Goal: Consume media (video, audio): Consume media (video, audio)

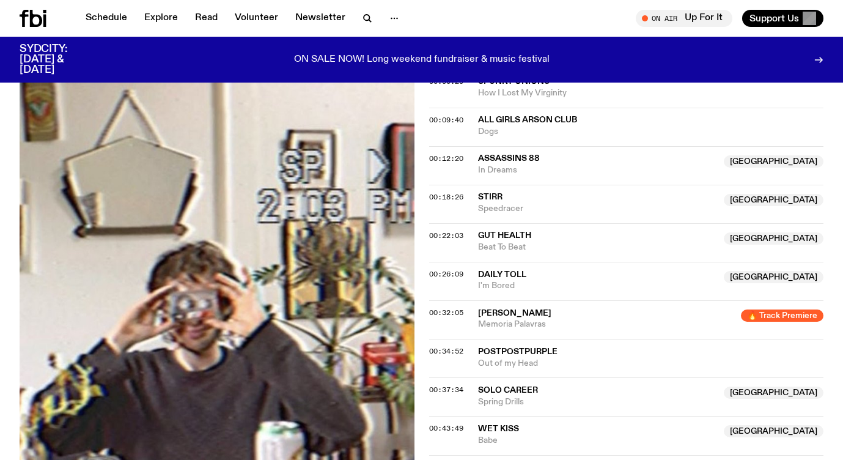
scroll to position [544, 0]
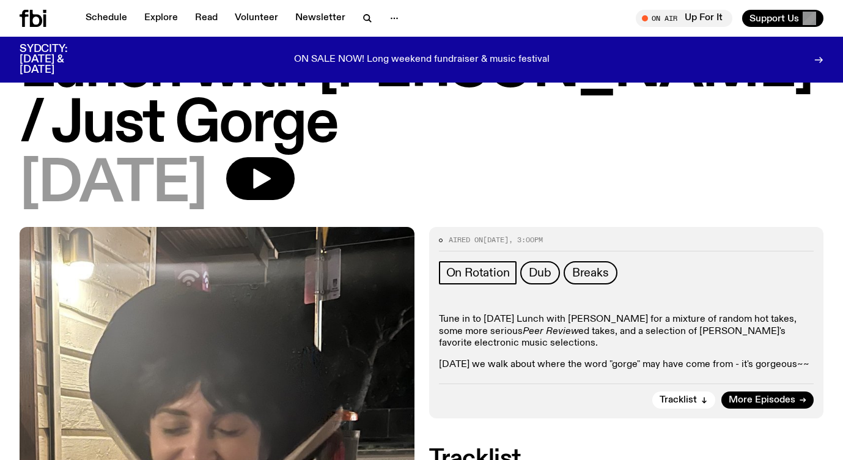
scroll to position [41, 0]
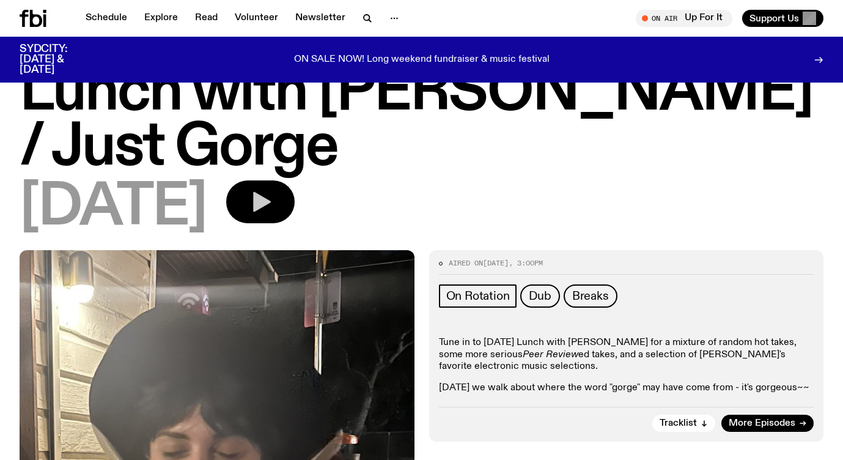
click at [295, 187] on button "button" at bounding box center [260, 201] width 68 height 43
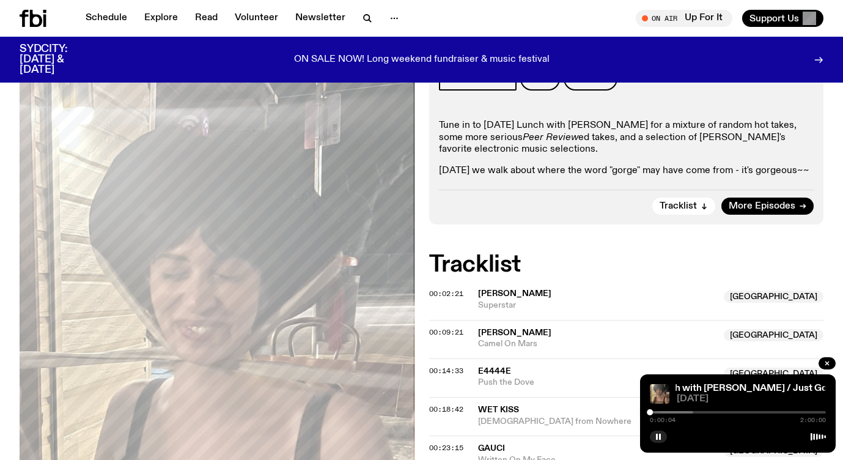
scroll to position [259, 0]
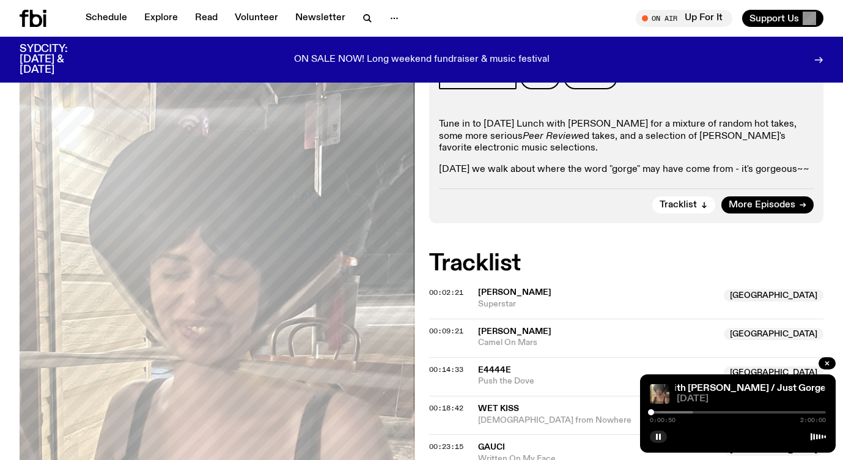
click at [651, 412] on div at bounding box center [651, 412] width 6 height 6
click at [652, 412] on div at bounding box center [652, 412] width 6 height 6
click at [654, 412] on div at bounding box center [654, 412] width 6 height 6
click at [657, 412] on div at bounding box center [657, 412] width 6 height 6
click at [658, 412] on div at bounding box center [657, 412] width 6 height 6
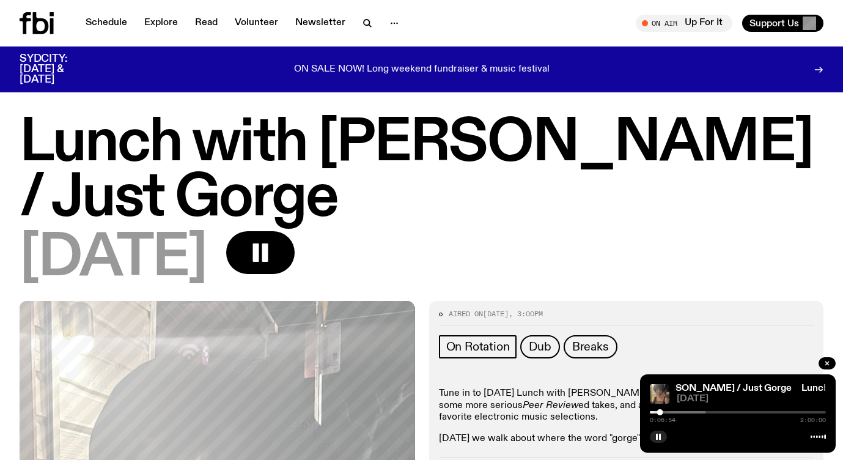
scroll to position [0, 0]
drag, startPoint x: 665, startPoint y: 413, endPoint x: 685, endPoint y: 413, distance: 19.6
click at [668, 413] on div at bounding box center [665, 412] width 6 height 6
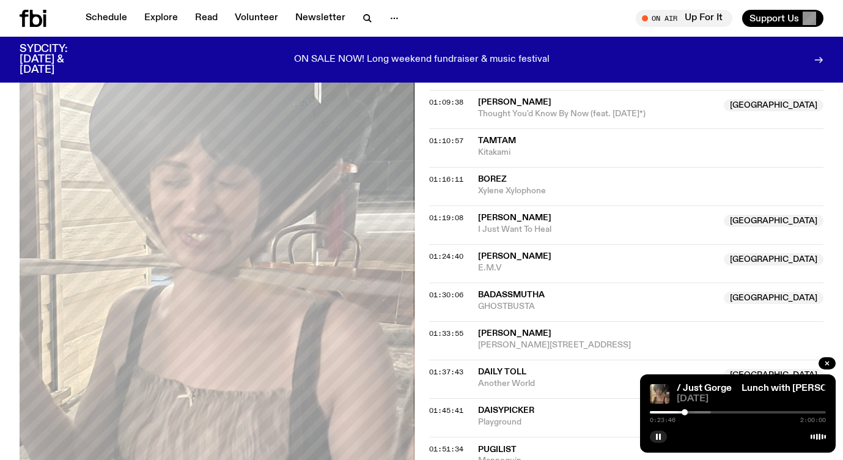
scroll to position [992, 0]
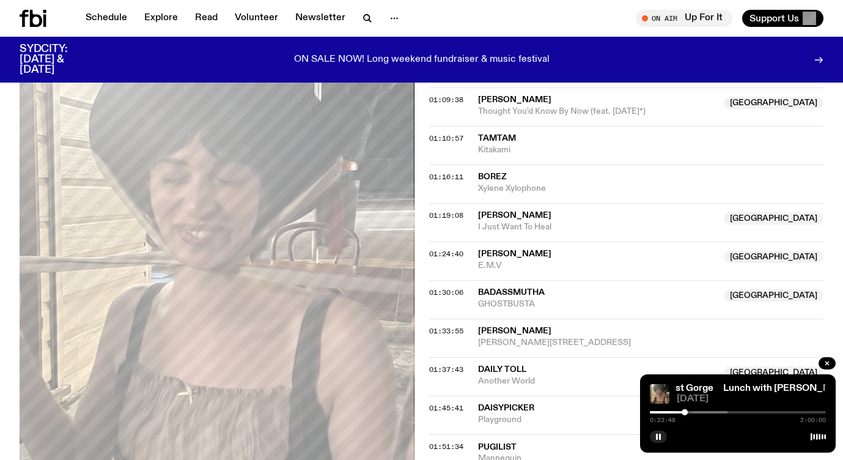
drag, startPoint x: 690, startPoint y: 411, endPoint x: 721, endPoint y: 410, distance: 31.8
click at [721, 410] on div "0:23:48 2:00:00" at bounding box center [738, 415] width 176 height 15
drag, startPoint x: 687, startPoint y: 413, endPoint x: 699, endPoint y: 413, distance: 12.8
click at [699, 413] on div at bounding box center [699, 412] width 6 height 6
drag, startPoint x: 703, startPoint y: 412, endPoint x: 718, endPoint y: 412, distance: 14.7
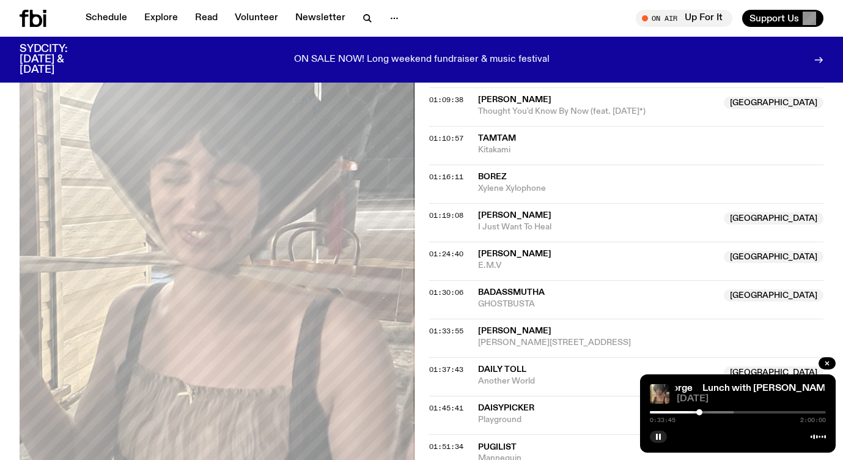
click at [718, 412] on div at bounding box center [646, 412] width 176 height 2
drag, startPoint x: 718, startPoint y: 412, endPoint x: 727, endPoint y: 412, distance: 9.2
click at [727, 412] on div at bounding box center [726, 412] width 6 height 6
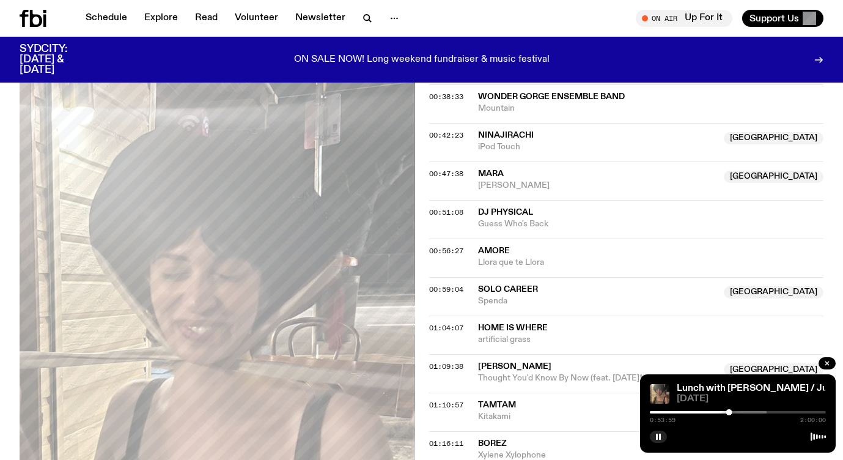
scroll to position [721, 0]
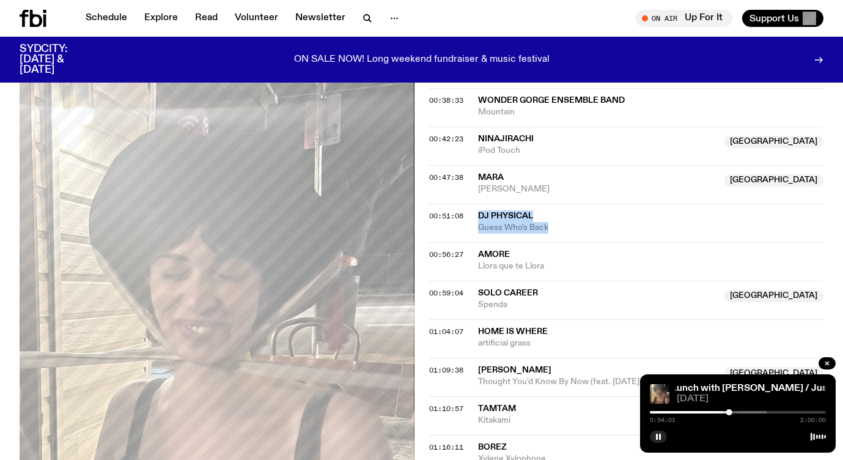
drag, startPoint x: 474, startPoint y: 201, endPoint x: 550, endPoint y: 215, distance: 77.6
click at [550, 215] on div "00:51:08 DJ Physical Guess Who's Back" at bounding box center [626, 223] width 395 height 39
copy div "DJ Physical Guess Who's Back"
click at [660, 435] on rect "button" at bounding box center [660, 436] width 2 height 6
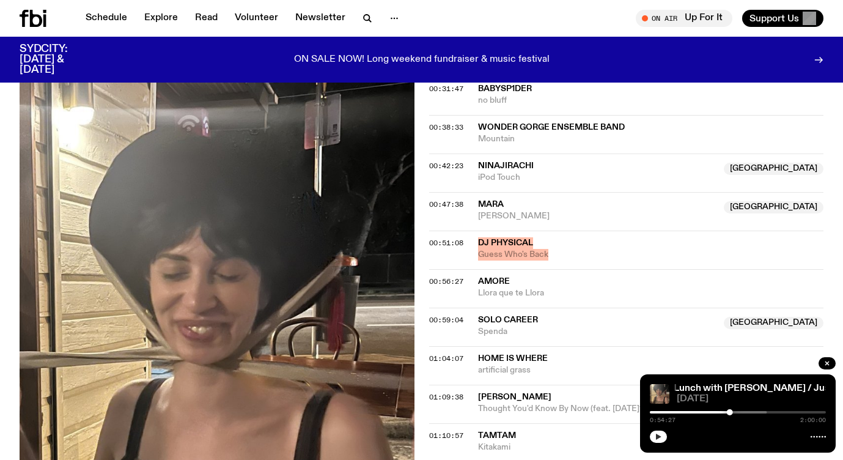
scroll to position [695, 0]
click at [655, 440] on button "button" at bounding box center [658, 436] width 17 height 12
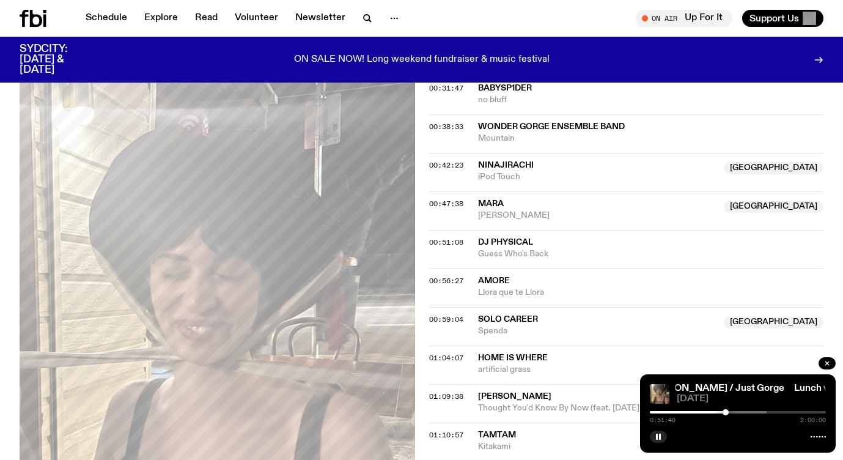
click at [724, 414] on div at bounding box center [726, 412] width 6 height 6
click at [728, 413] on div at bounding box center [727, 412] width 6 height 6
click at [662, 430] on div at bounding box center [738, 435] width 176 height 15
click at [660, 436] on rect "button" at bounding box center [660, 436] width 2 height 6
click at [660, 436] on icon "button" at bounding box center [659, 436] width 6 height 6
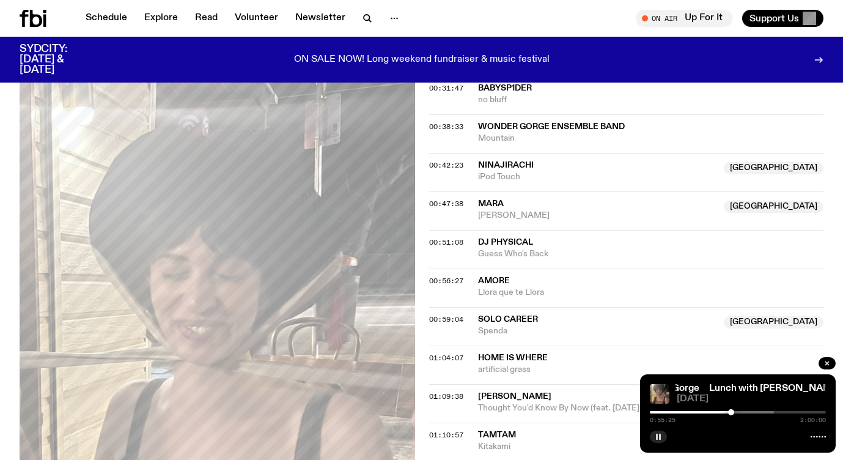
click at [731, 411] on div at bounding box center [731, 412] width 6 height 6
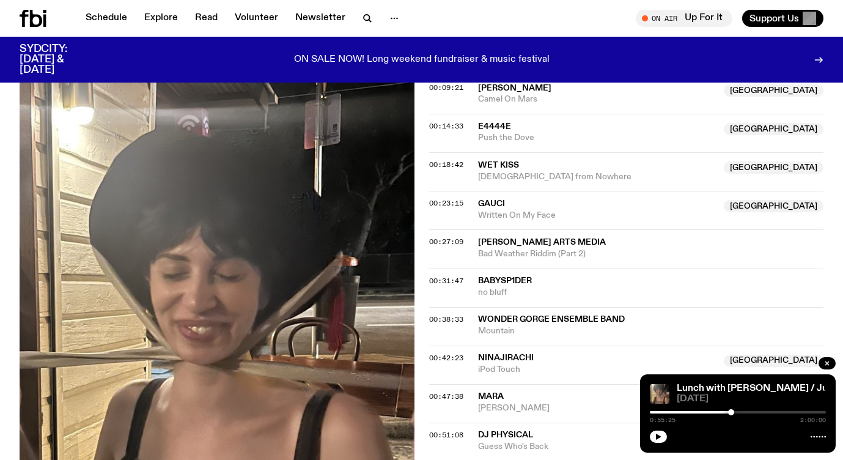
scroll to position [505, 0]
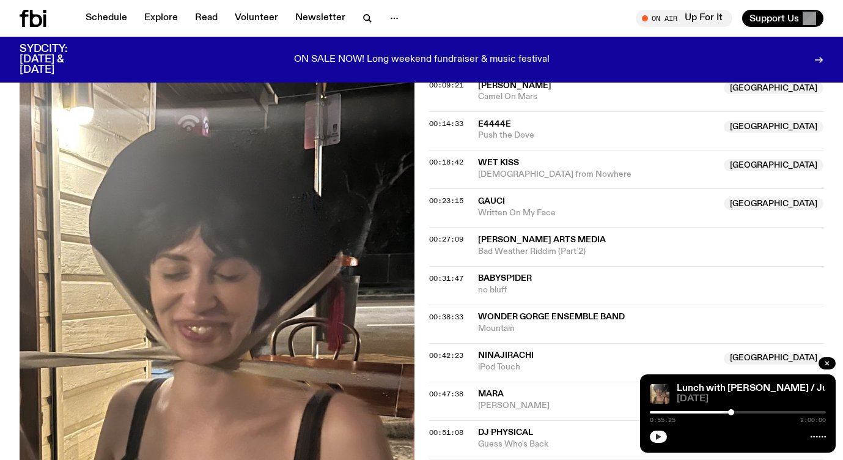
click at [660, 435] on icon "button" at bounding box center [658, 436] width 7 height 7
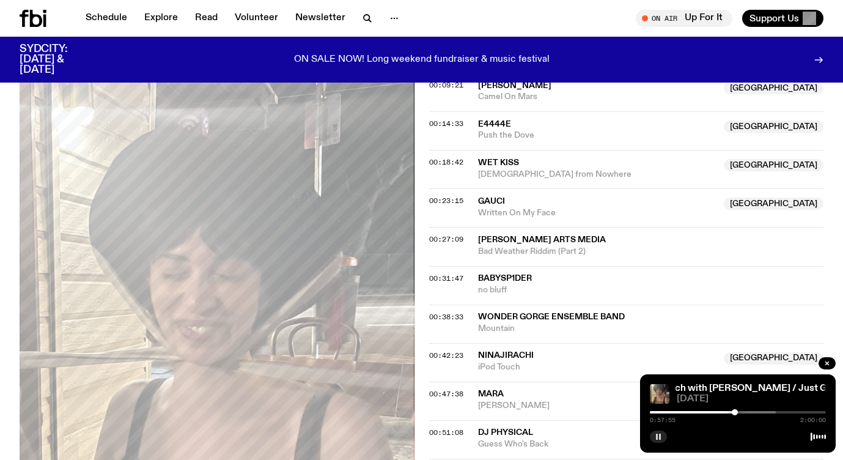
click at [735, 412] on div at bounding box center [735, 412] width 6 height 6
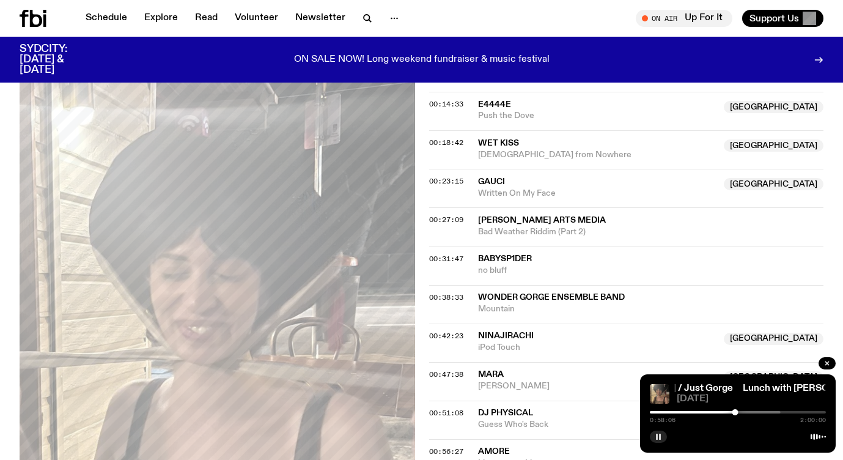
scroll to position [526, 0]
click at [687, 413] on div "0:58:08 2:00:00" at bounding box center [738, 415] width 176 height 15
click at [685, 413] on div at bounding box center [647, 412] width 176 height 2
click at [691, 412] on div at bounding box center [738, 412] width 176 height 2
click at [697, 411] on div at bounding box center [611, 412] width 176 height 2
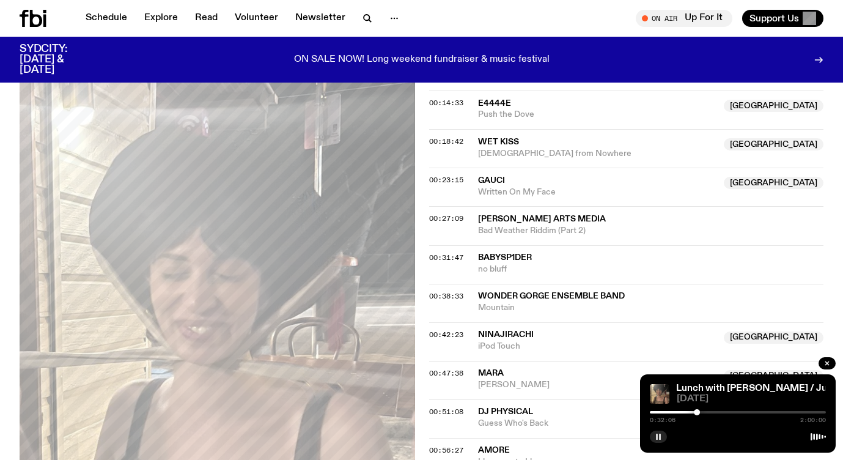
click at [713, 412] on div at bounding box center [738, 412] width 176 height 2
click at [720, 412] on div at bounding box center [658, 412] width 176 height 2
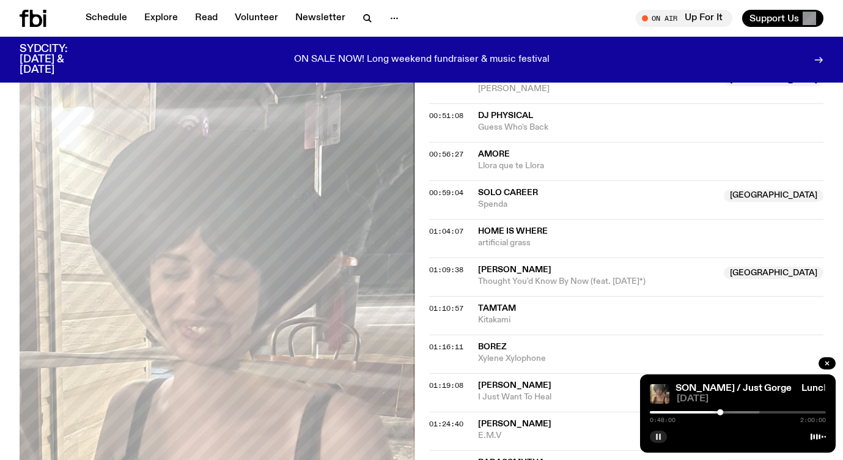
scroll to position [836, 0]
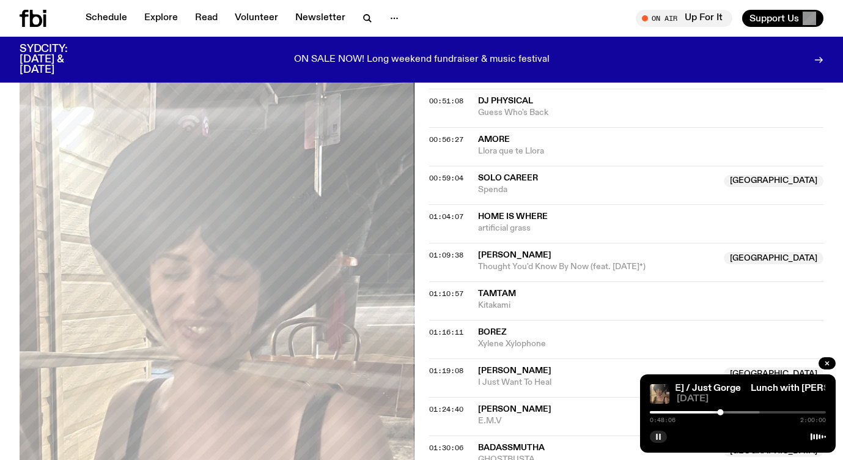
click at [713, 413] on div at bounding box center [632, 412] width 176 height 2
click at [712, 412] on div at bounding box center [712, 412] width 6 height 6
click at [706, 412] on div at bounding box center [624, 412] width 176 height 2
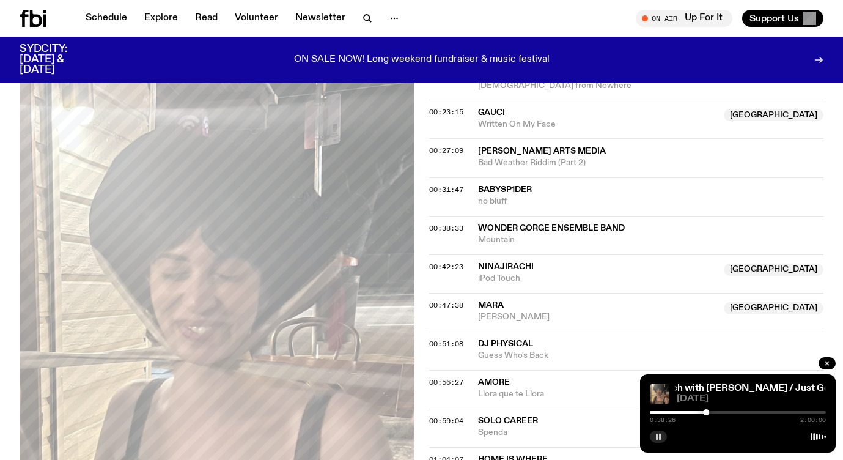
scroll to position [591, 0]
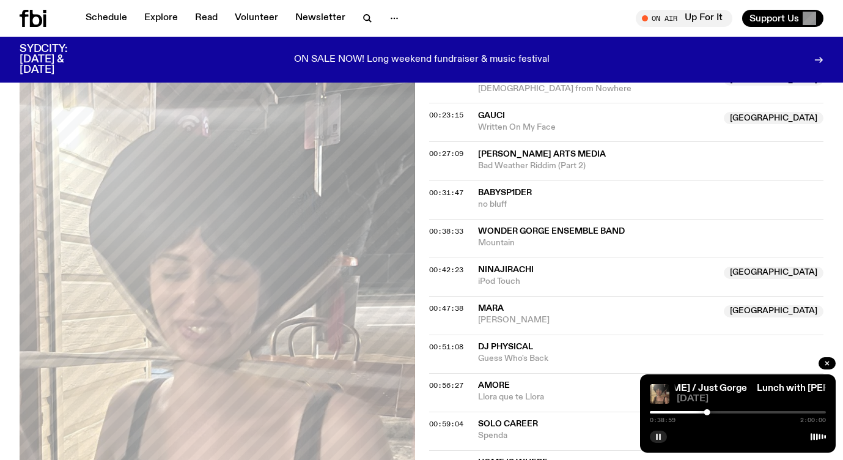
click at [711, 411] on div at bounding box center [738, 412] width 176 height 2
click at [716, 411] on div at bounding box center [672, 412] width 176 height 2
click at [719, 411] on div at bounding box center [716, 412] width 6 height 6
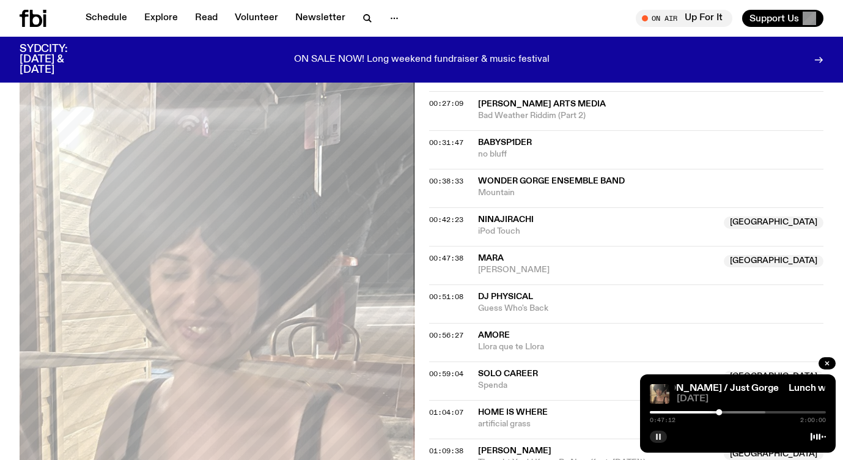
scroll to position [640, 0]
drag, startPoint x: 507, startPoint y: 260, endPoint x: 477, endPoint y: 248, distance: 32.9
click at [477, 248] on div "00:47:38 Mara NSW Arthur NSW" at bounding box center [626, 265] width 395 height 39
copy div "Mara NSW Arthur"
click at [723, 413] on div at bounding box center [720, 412] width 6 height 6
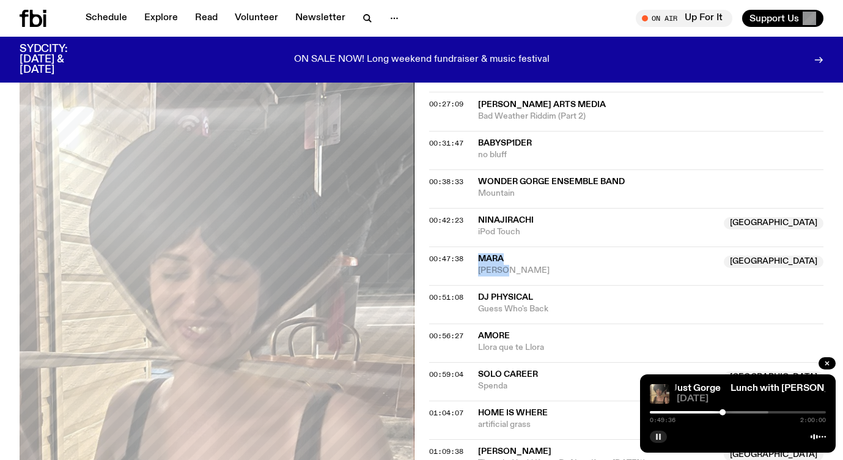
click at [728, 411] on div at bounding box center [680, 412] width 176 height 2
click at [732, 411] on div at bounding box center [684, 412] width 176 height 2
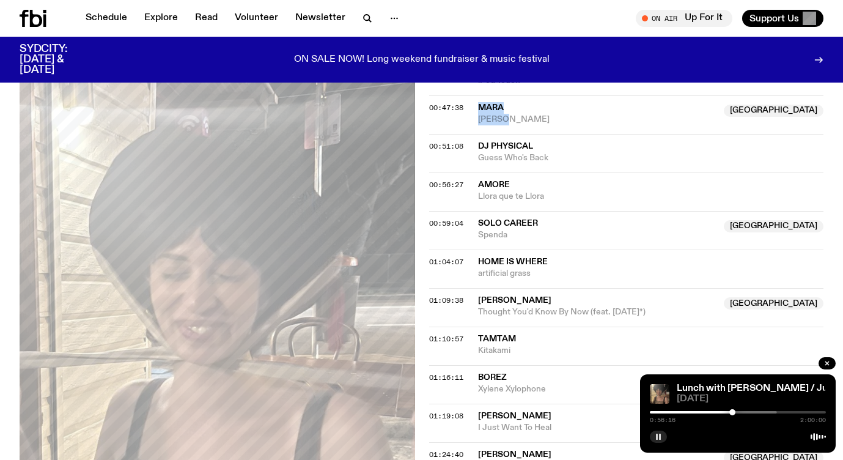
scroll to position [792, 0]
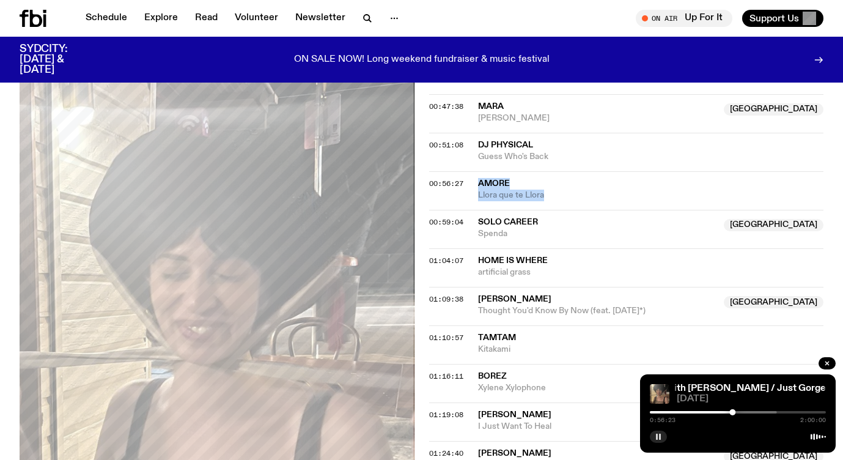
drag, startPoint x: 546, startPoint y: 189, endPoint x: 478, endPoint y: 173, distance: 69.7
click at [478, 173] on div "00:56:27 AMORE Llora que te Llora" at bounding box center [626, 190] width 395 height 39
copy div "AMORE Llora que te Llora"
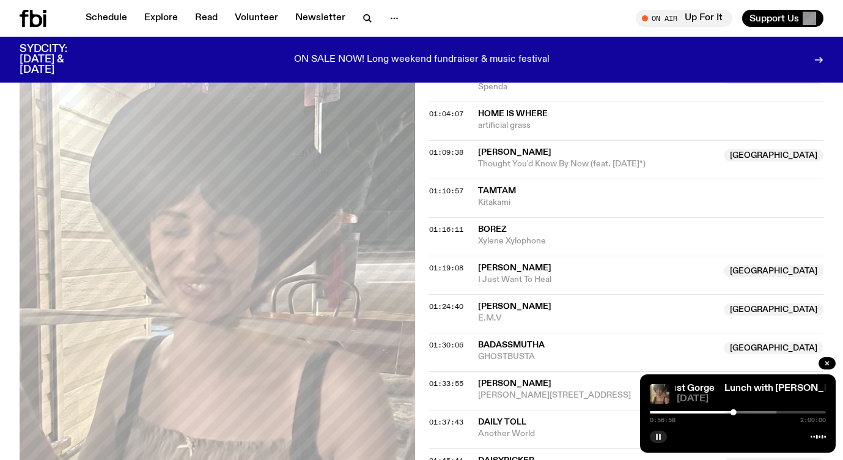
scroll to position [943, 0]
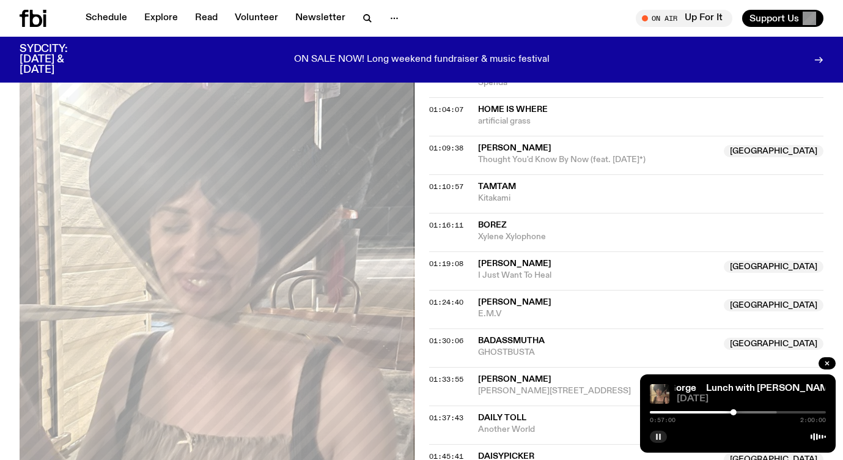
click at [737, 411] on div at bounding box center [689, 412] width 176 height 2
click at [742, 411] on div at bounding box center [693, 412] width 176 height 2
click at [748, 411] on div at bounding box center [697, 412] width 176 height 2
click at [755, 411] on div at bounding box center [707, 412] width 176 height 2
click at [759, 411] on div at bounding box center [716, 412] width 176 height 2
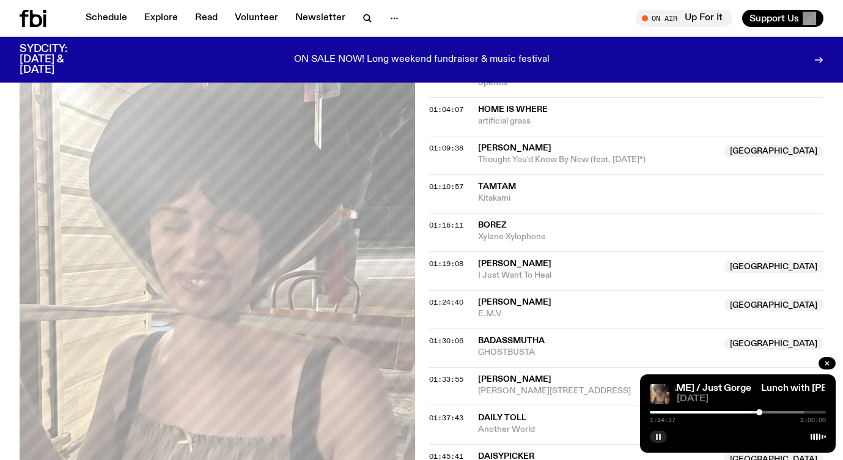
click at [765, 411] on div at bounding box center [716, 412] width 176 height 2
drag, startPoint x: 545, startPoint y: 218, endPoint x: 472, endPoint y: 209, distance: 73.9
click at [472, 213] on div "01:16:11 Borez Xylene Xylophone" at bounding box center [626, 232] width 395 height 39
copy div "Borez Xylene Xylophone"
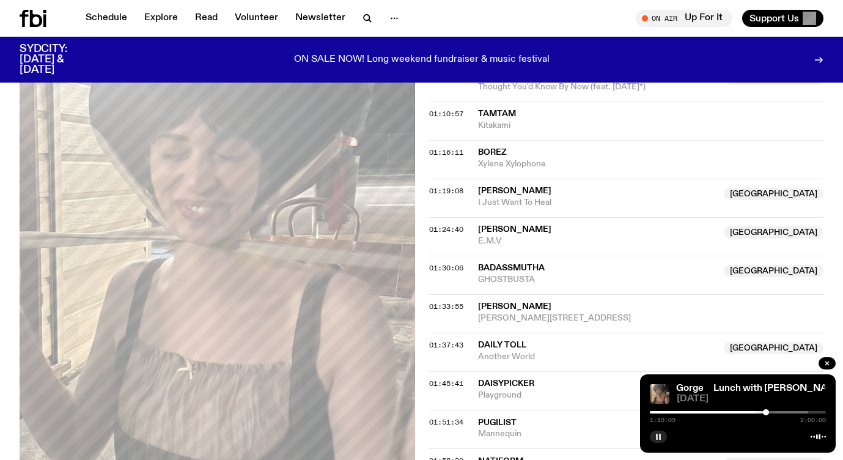
scroll to position [1016, 0]
click at [769, 412] on div at bounding box center [768, 412] width 6 height 6
click at [770, 412] on div at bounding box center [770, 412] width 6 height 6
click at [772, 412] on div at bounding box center [770, 412] width 6 height 6
click at [773, 412] on div at bounding box center [773, 412] width 6 height 6
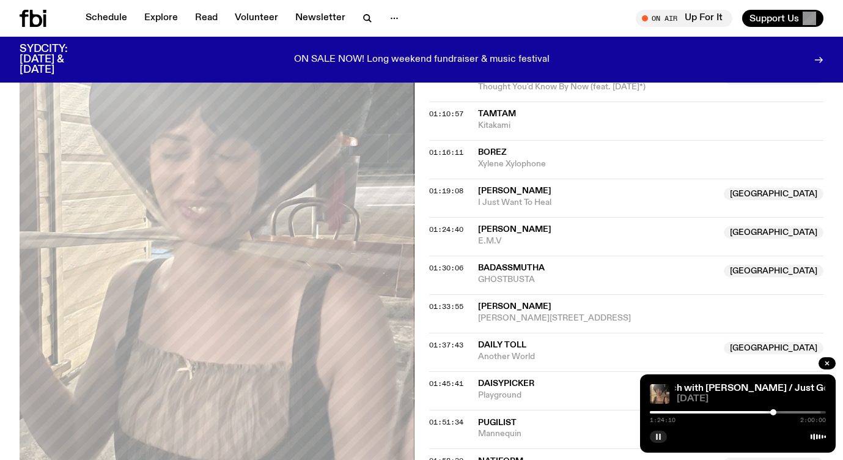
click at [773, 412] on div at bounding box center [773, 412] width 6 height 6
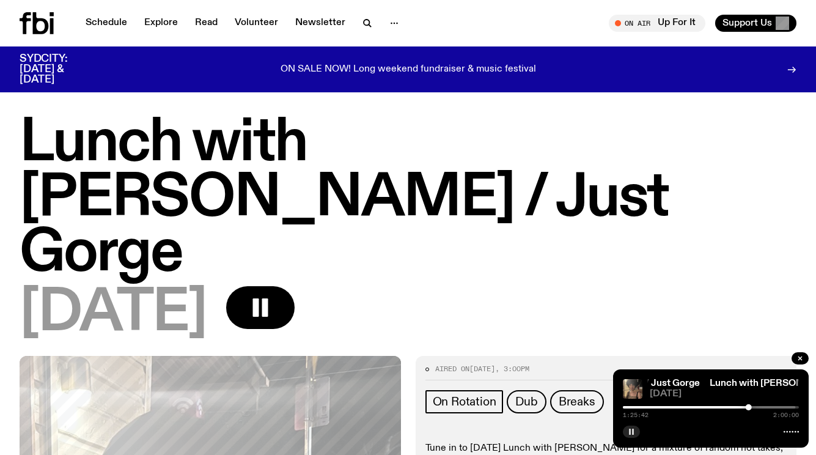
scroll to position [0, 0]
click at [259, 298] on rect "button" at bounding box center [256, 307] width 6 height 18
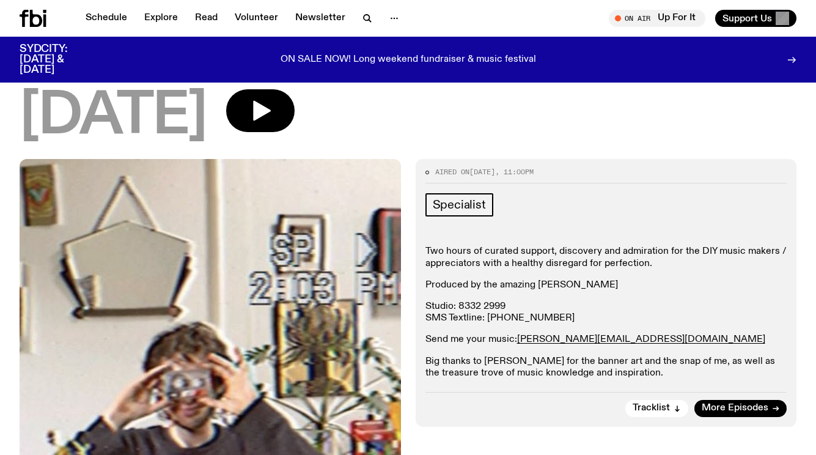
scroll to position [73, 0]
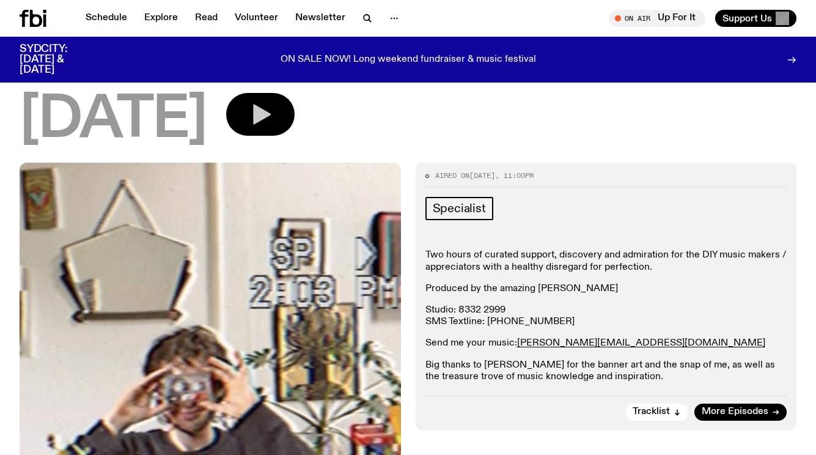
click at [295, 116] on button "button" at bounding box center [260, 114] width 68 height 43
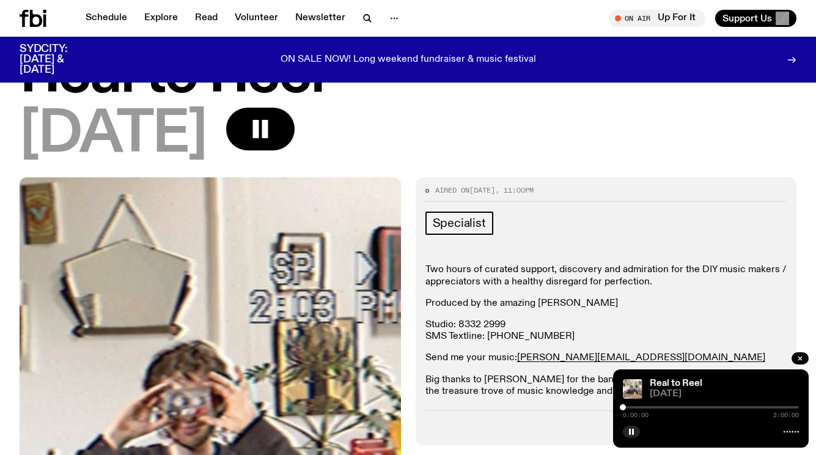
scroll to position [57, 0]
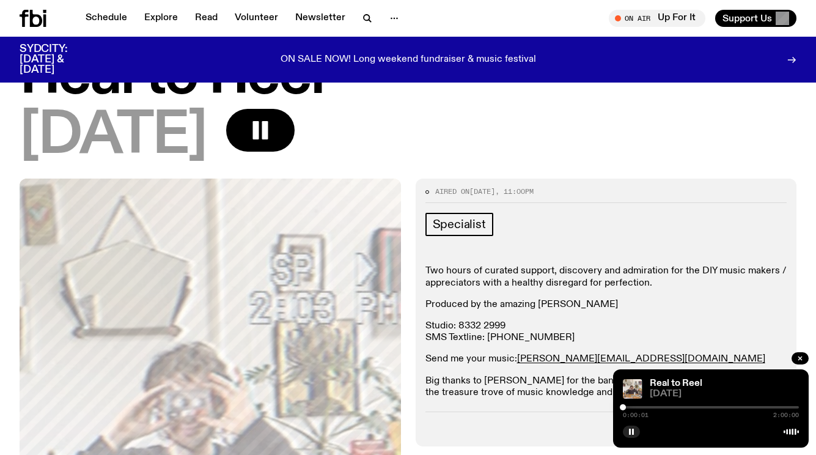
drag, startPoint x: 629, startPoint y: 407, endPoint x: 646, endPoint y: 407, distance: 17.1
click at [646, 407] on div at bounding box center [711, 407] width 176 height 2
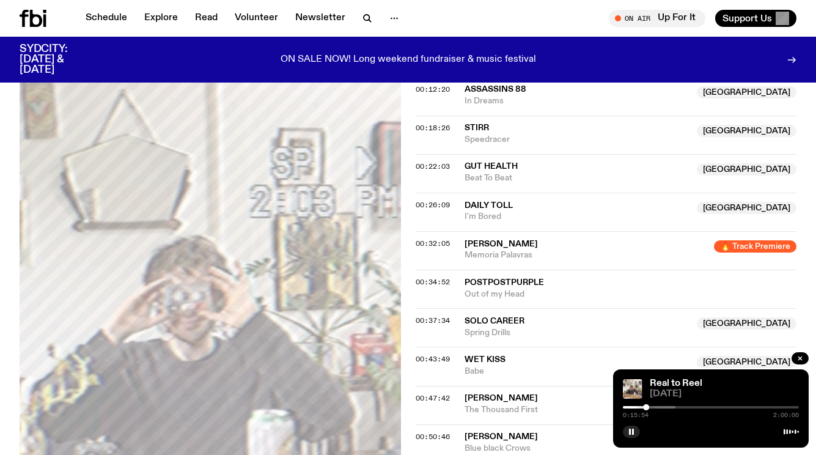
scroll to position [561, 0]
drag, startPoint x: 648, startPoint y: 407, endPoint x: 659, endPoint y: 408, distance: 11.0
click at [659, 408] on div at bounding box center [659, 407] width 6 height 6
click at [660, 408] on div at bounding box center [660, 407] width 6 height 6
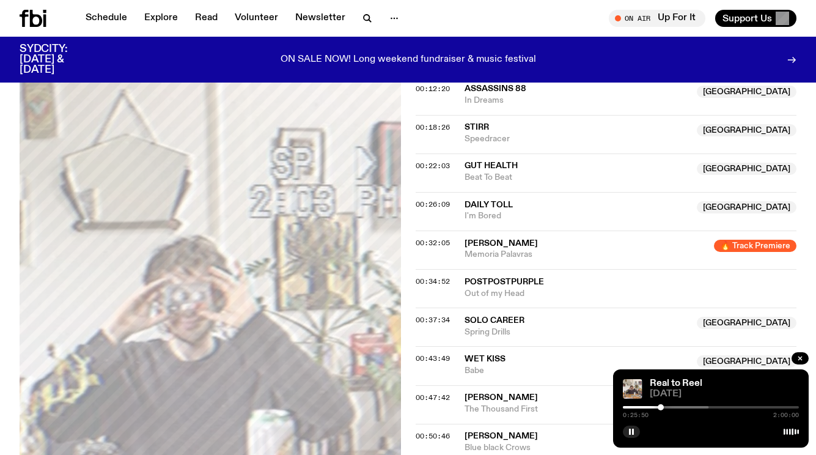
click at [661, 408] on div at bounding box center [661, 407] width 6 height 6
click at [662, 408] on div at bounding box center [661, 407] width 6 height 6
click at [669, 408] on div at bounding box center [669, 407] width 6 height 6
click at [668, 408] on div at bounding box center [668, 407] width 6 height 6
click at [666, 408] on div at bounding box center [666, 407] width 6 height 6
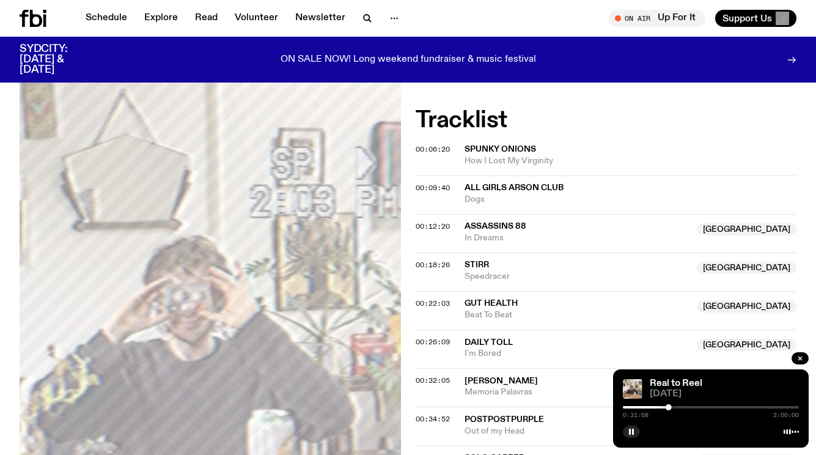
scroll to position [422, 0]
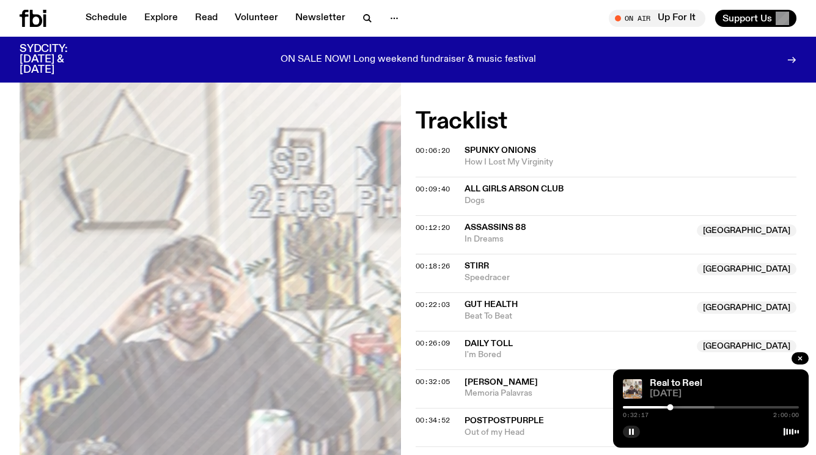
click at [466, 69] on div "SYDCITY: October 3 & 4 ON SALE NOW! Long weekend fundraiser & music festival" at bounding box center [408, 60] width 777 height 46
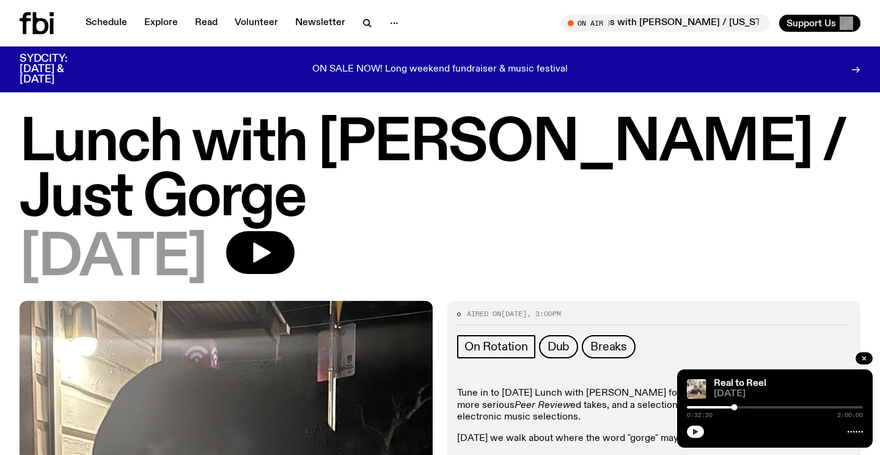
click at [700, 431] on button "button" at bounding box center [695, 432] width 17 height 12
click at [706, 430] on div at bounding box center [775, 430] width 176 height 15
click at [696, 430] on rect "button" at bounding box center [697, 432] width 2 height 6
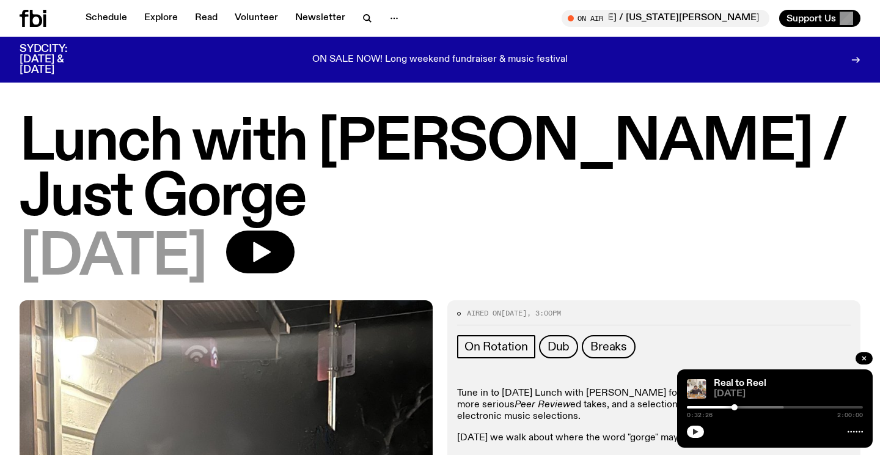
scroll to position [237, 0]
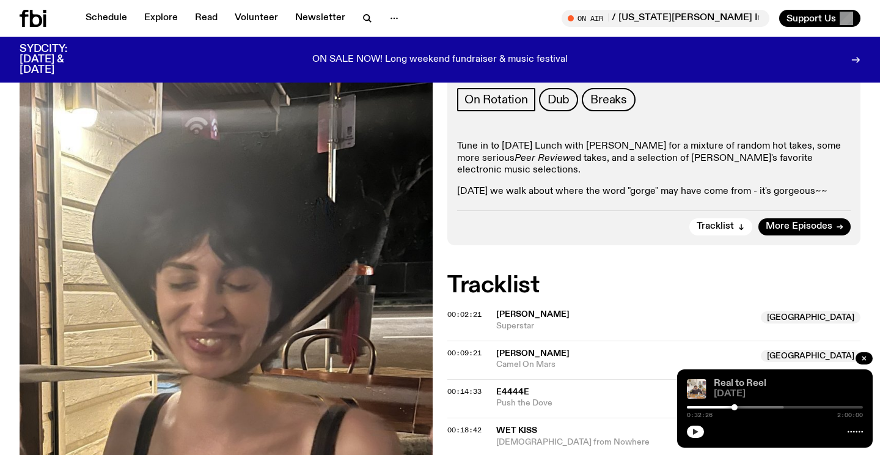
click at [737, 383] on link "Real to Reel" at bounding box center [740, 383] width 53 height 10
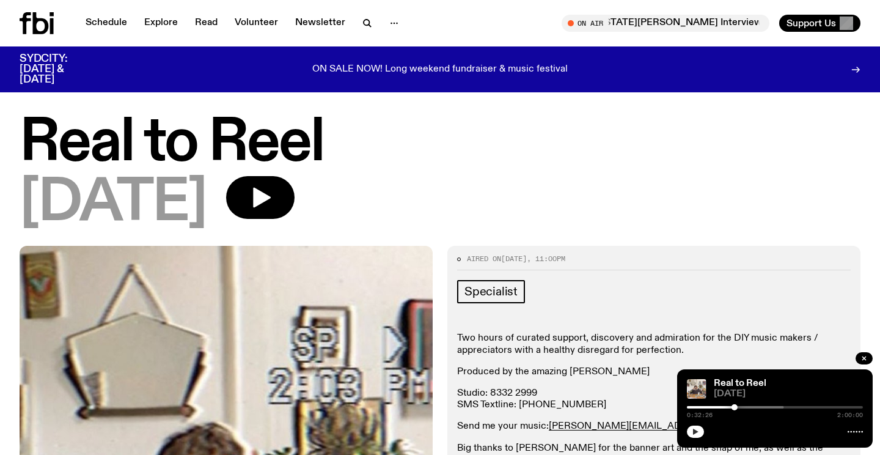
click at [695, 429] on icon "button" at bounding box center [695, 431] width 7 height 7
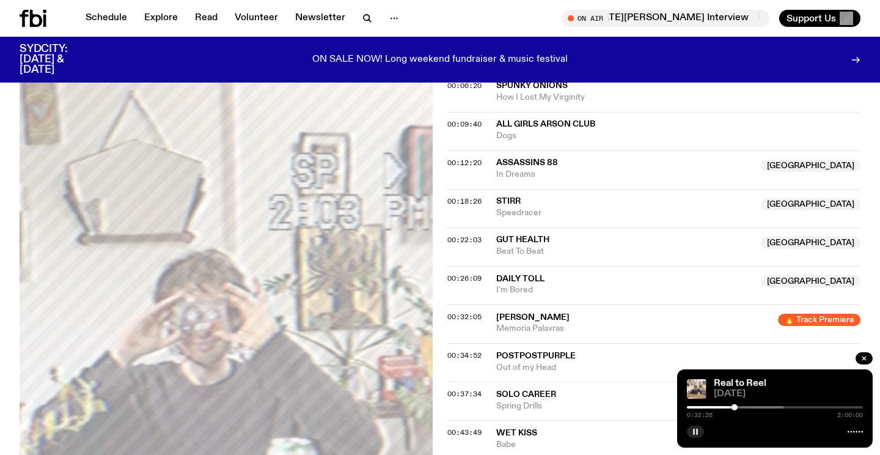
scroll to position [531, 0]
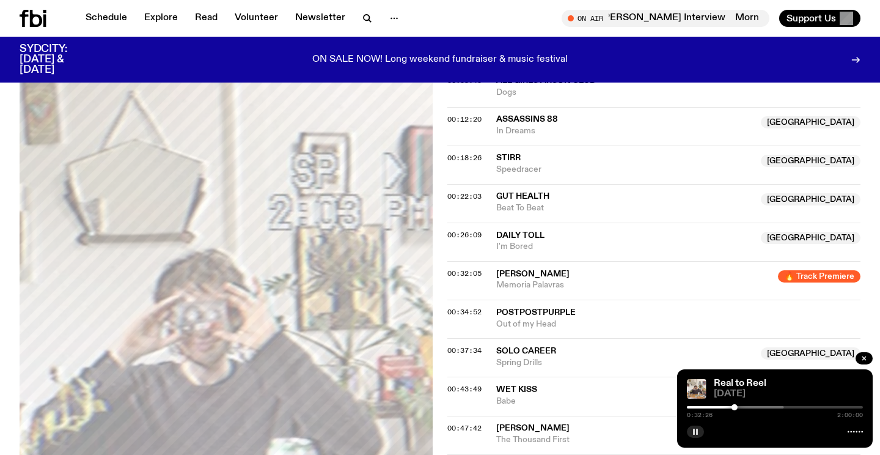
click at [728, 406] on div at bounding box center [647, 407] width 176 height 2
click at [731, 406] on div at bounding box center [731, 407] width 6 height 6
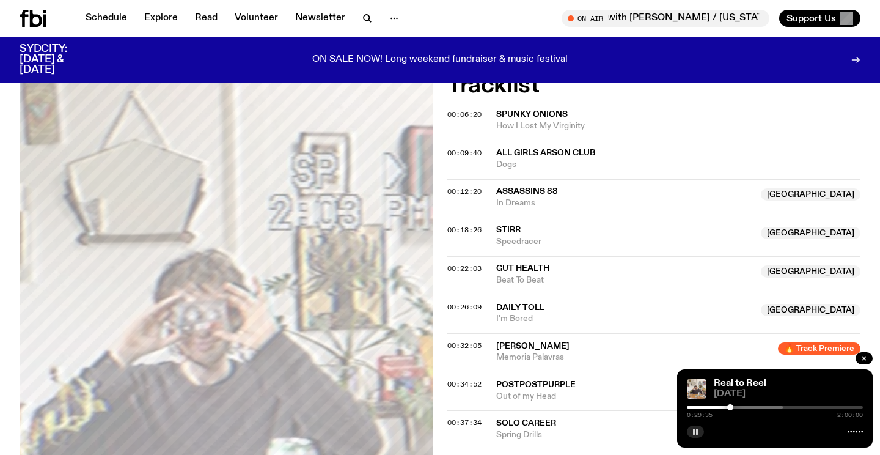
scroll to position [461, 0]
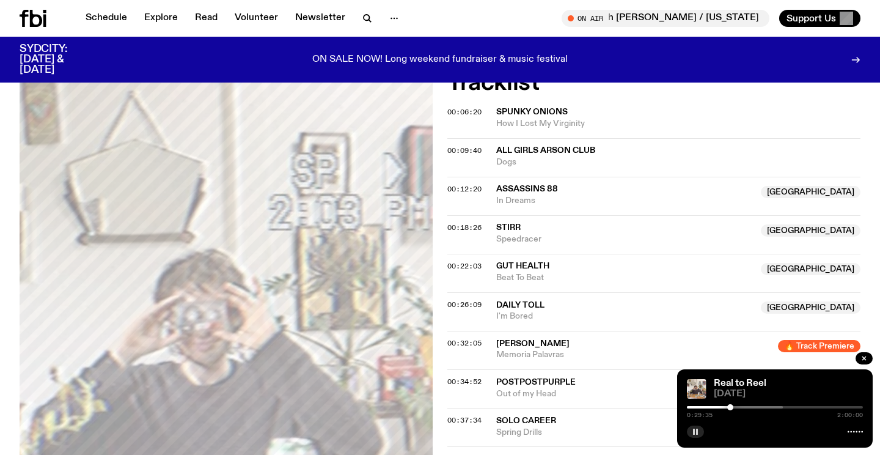
click at [698, 430] on rect "button" at bounding box center [697, 432] width 2 height 6
click at [698, 430] on icon "button" at bounding box center [695, 431] width 7 height 7
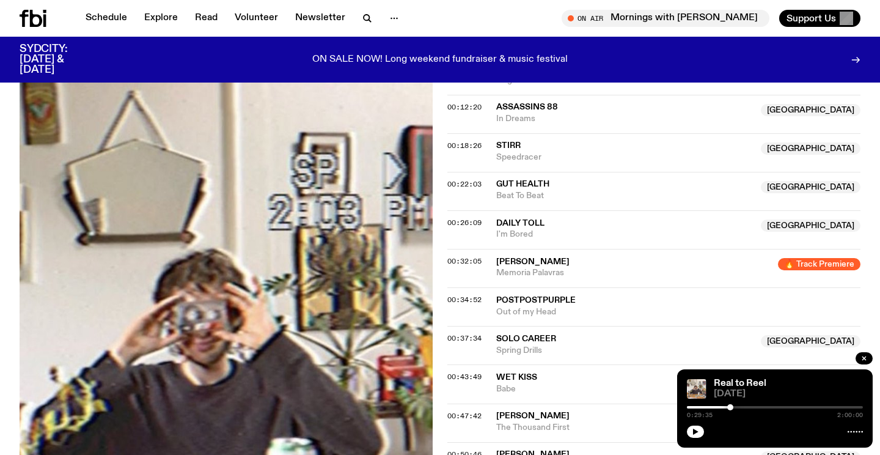
scroll to position [751, 0]
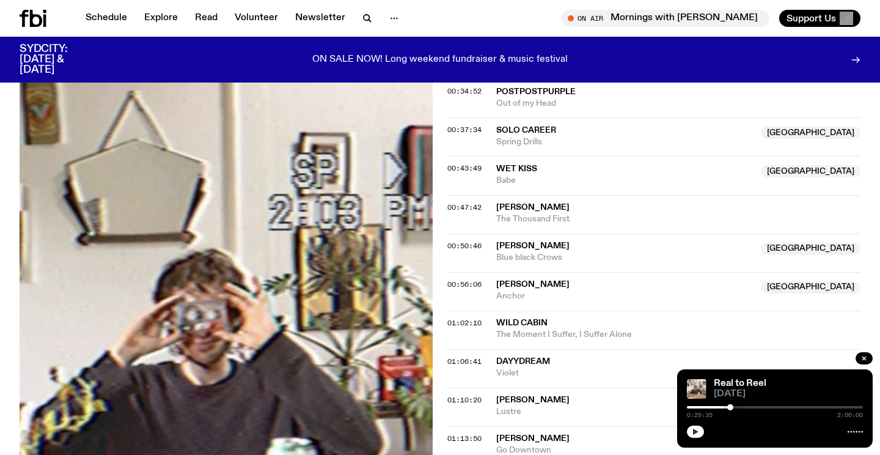
click at [698, 433] on icon "button" at bounding box center [695, 431] width 7 height 7
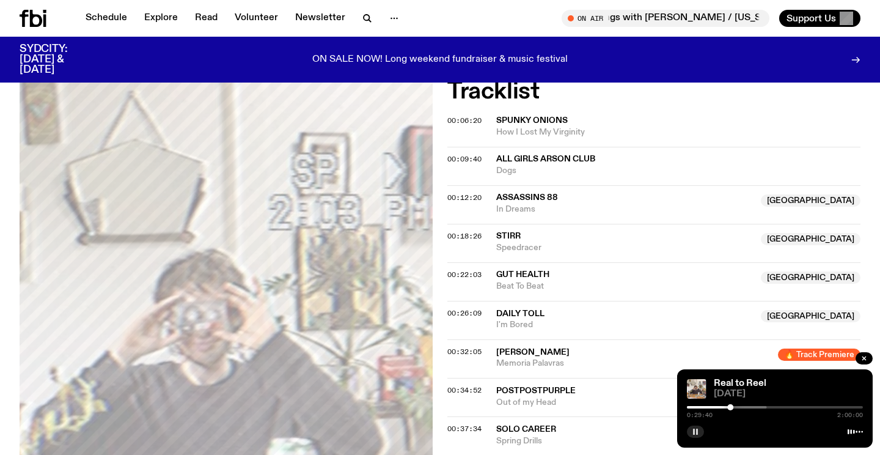
scroll to position [452, 0]
click at [726, 405] on div at bounding box center [726, 407] width 6 height 6
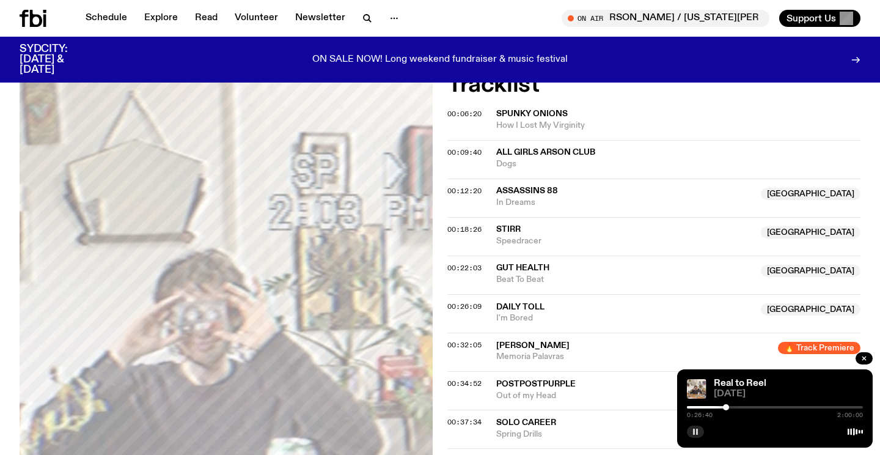
scroll to position [460, 0]
click at [726, 408] on div at bounding box center [726, 407] width 6 height 6
click at [699, 433] on icon "button" at bounding box center [695, 431] width 7 height 7
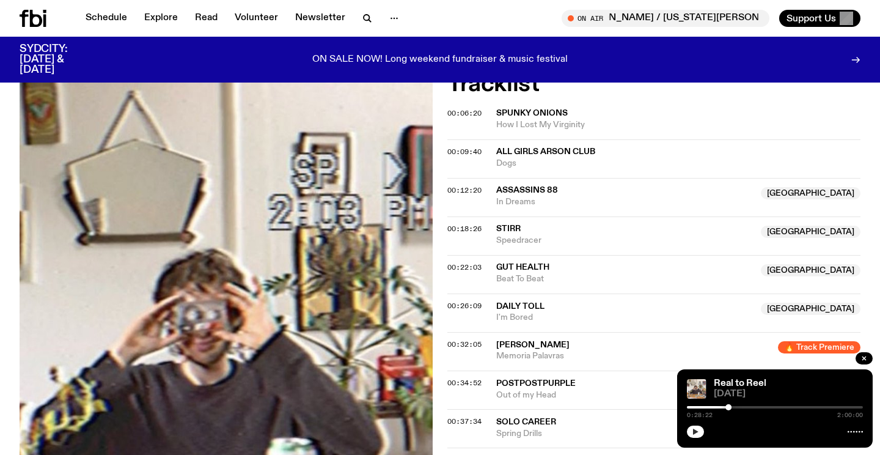
click at [699, 433] on icon "button" at bounding box center [695, 431] width 7 height 7
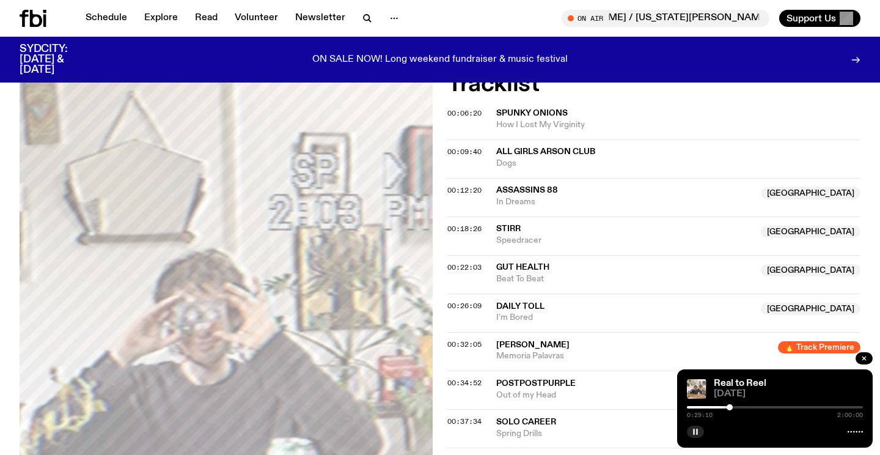
click at [730, 407] on div at bounding box center [730, 407] width 6 height 6
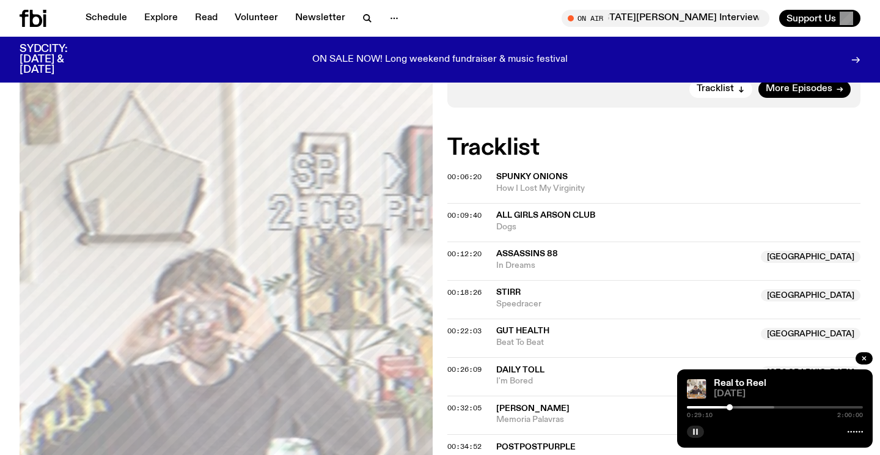
scroll to position [395, 0]
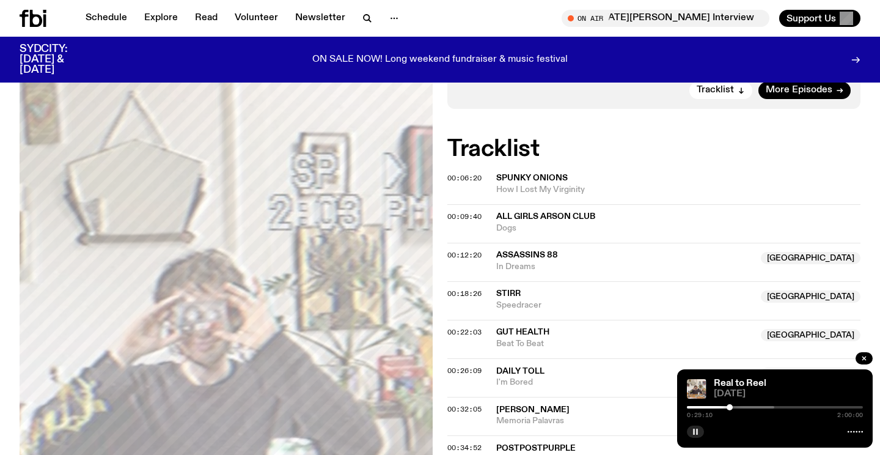
click at [678, 311] on div "00:18:26 stirr NSW Speedracer [GEOGRAPHIC_DATA]" at bounding box center [654, 300] width 413 height 39
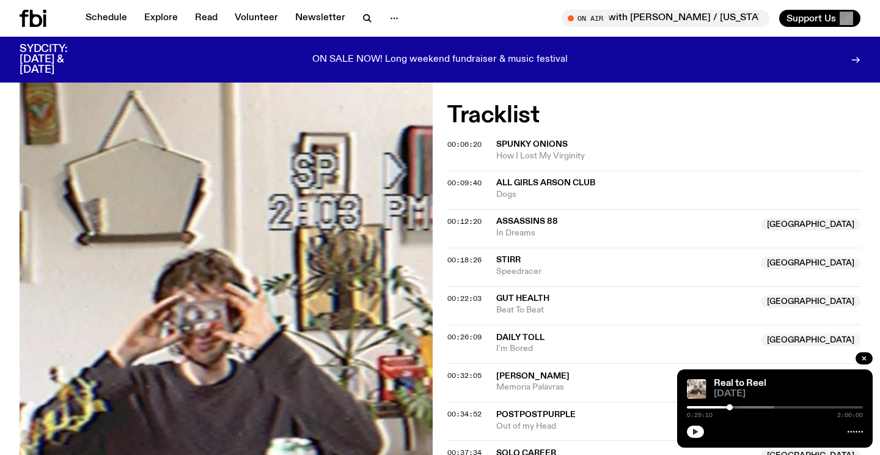
scroll to position [435, 0]
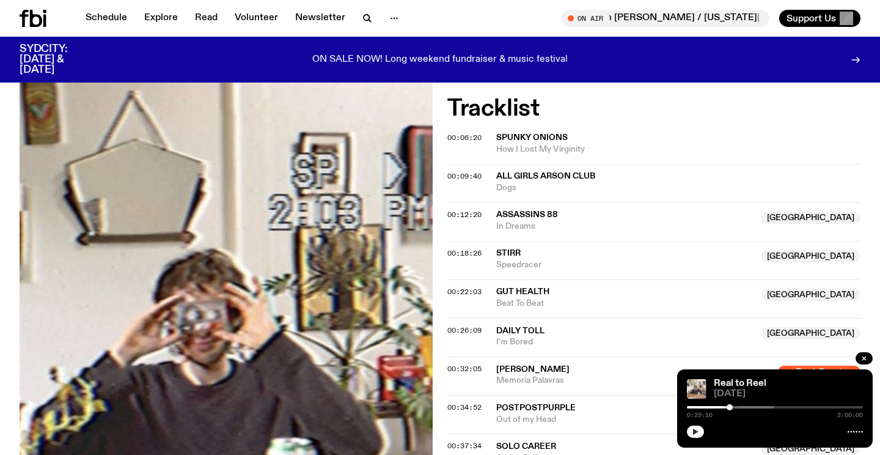
click at [694, 432] on icon "button" at bounding box center [696, 432] width 6 height 6
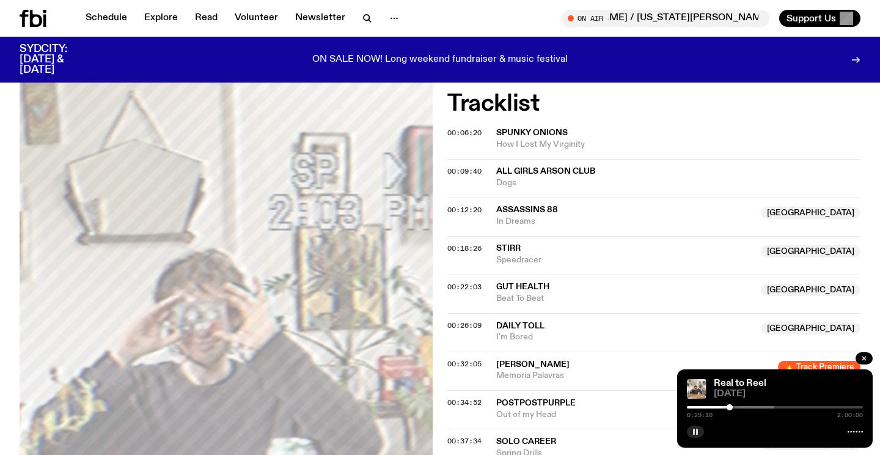
scroll to position [444, 0]
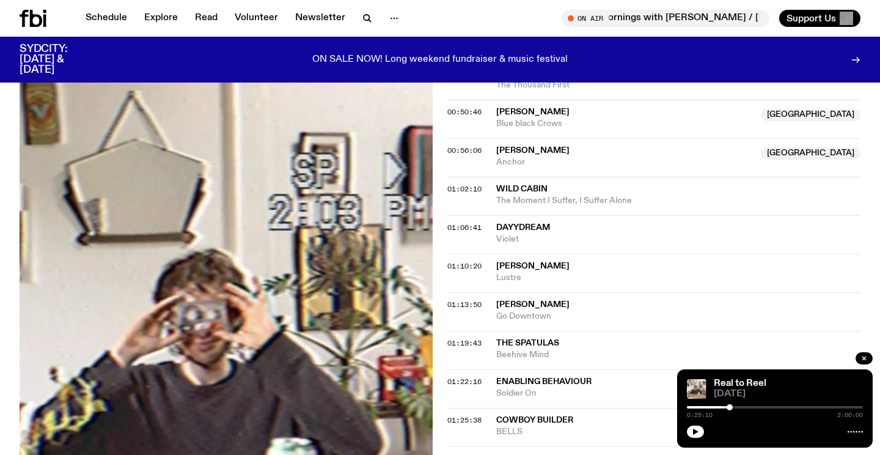
scroll to position [922, 0]
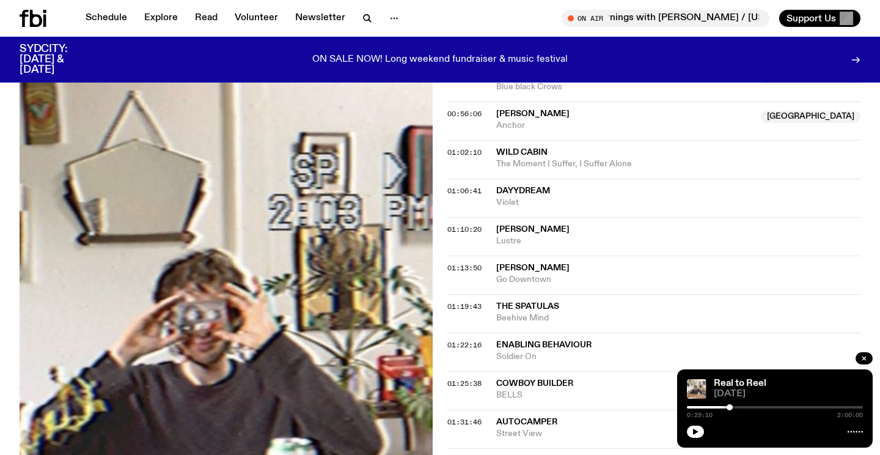
click at [685, 431] on div "Real to Reel [DATE] 0:29:10 2:00:00" at bounding box center [775, 408] width 196 height 78
click at [694, 435] on icon "button" at bounding box center [695, 431] width 7 height 7
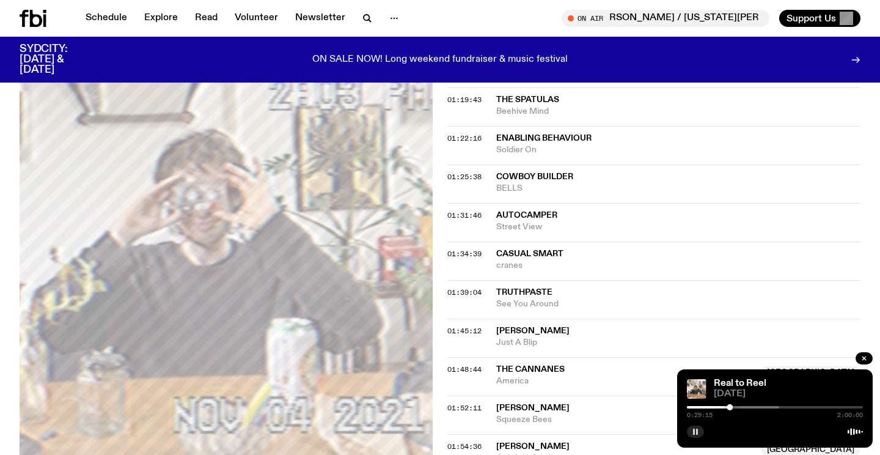
scroll to position [1129, 0]
click at [727, 407] on div at bounding box center [727, 407] width 6 height 6
click at [728, 407] on div at bounding box center [728, 407] width 6 height 6
click at [729, 407] on div at bounding box center [729, 407] width 6 height 6
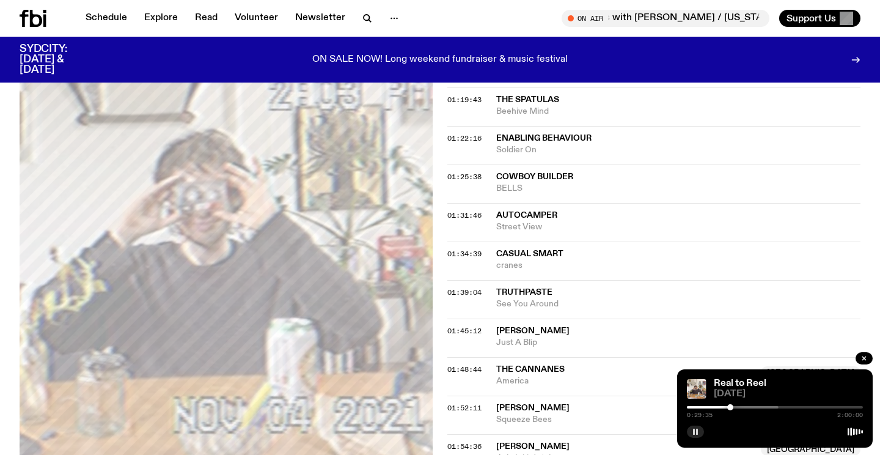
click at [731, 407] on div at bounding box center [731, 407] width 6 height 6
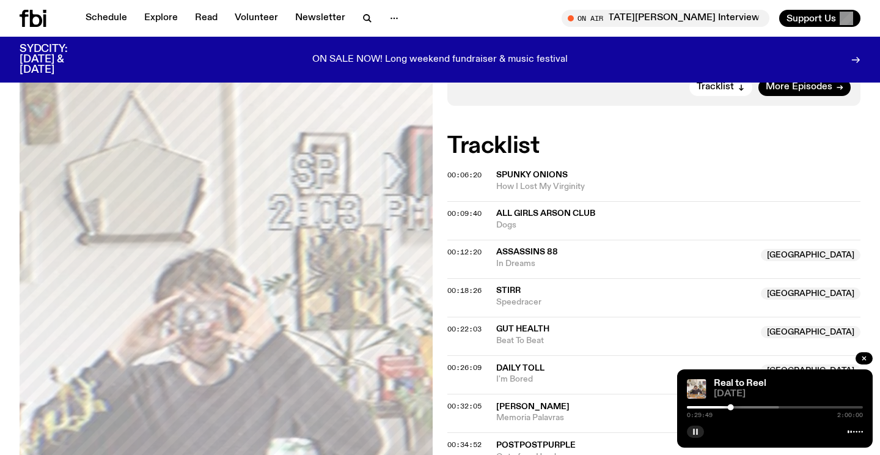
scroll to position [397, 0]
click at [693, 431] on icon "button" at bounding box center [695, 431] width 7 height 7
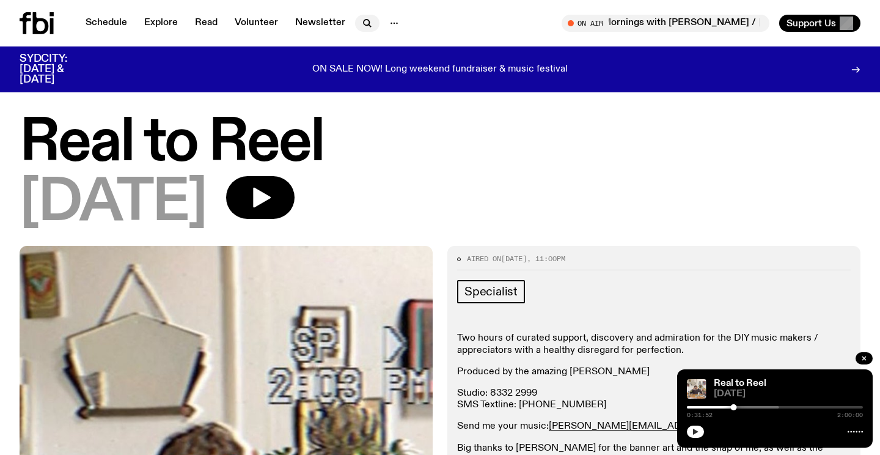
scroll to position [0, 0]
click at [362, 28] on icon "button" at bounding box center [367, 23] width 15 height 15
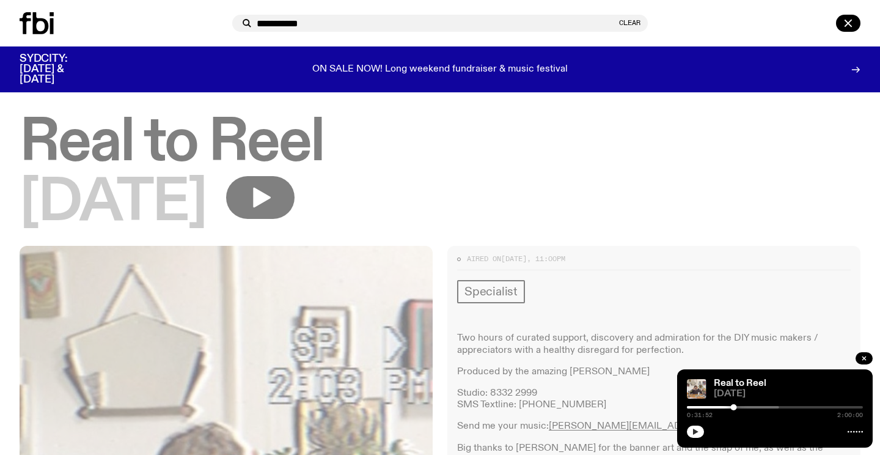
type input "**********"
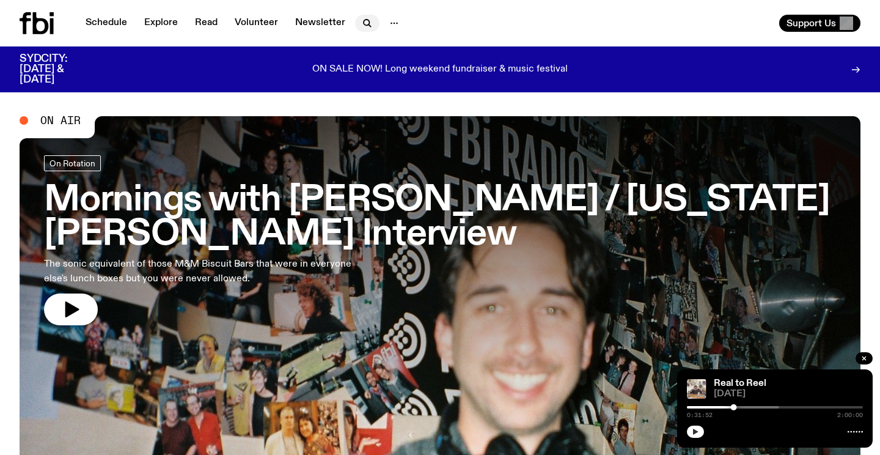
click at [370, 19] on icon "button" at bounding box center [367, 23] width 15 height 15
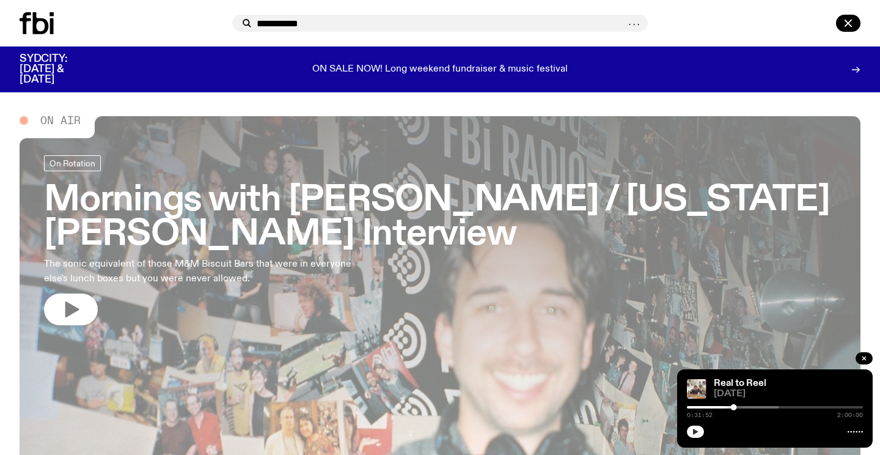
type input "**********"
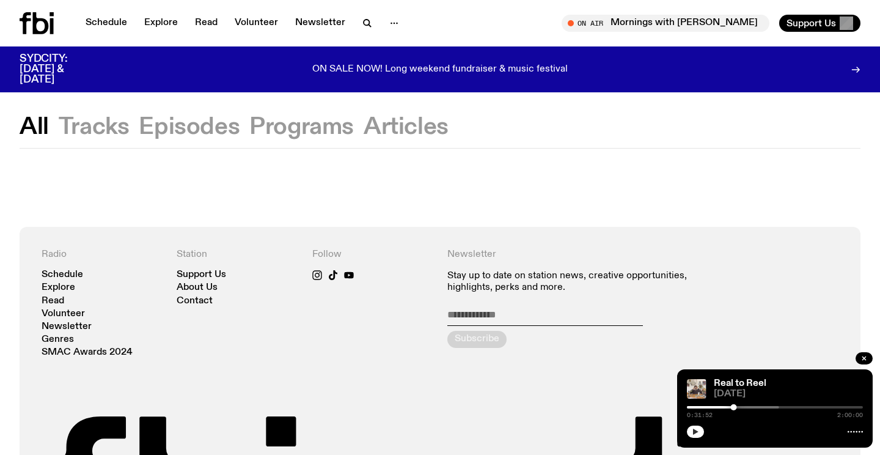
scroll to position [3, 0]
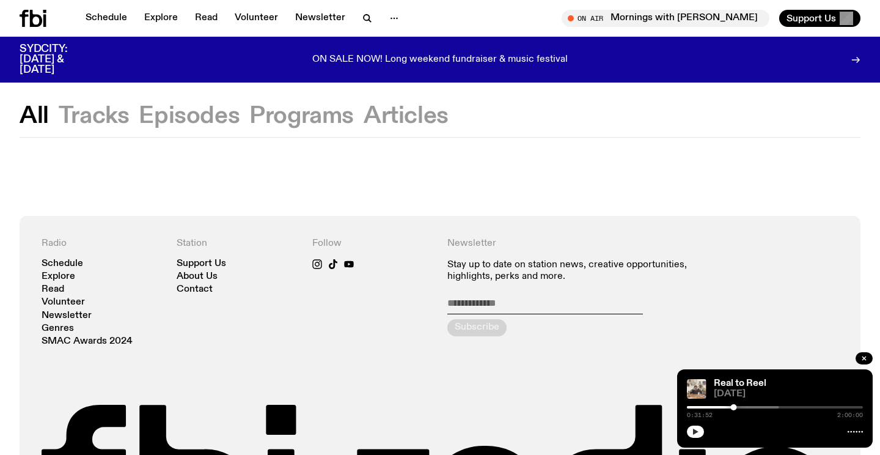
click at [109, 144] on div at bounding box center [440, 177] width 880 height 78
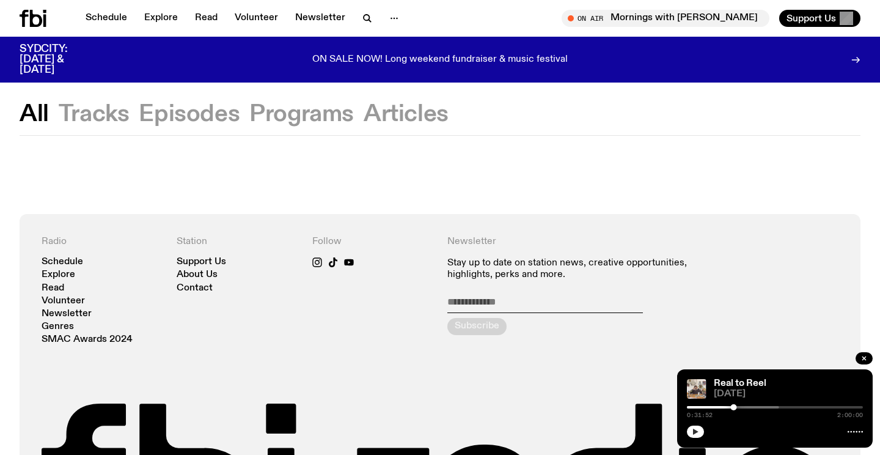
click at [108, 125] on button "Tracks" at bounding box center [94, 114] width 71 height 22
click at [186, 114] on button "Episodes" at bounding box center [189, 114] width 101 height 22
click at [308, 119] on button "Programs" at bounding box center [301, 114] width 105 height 22
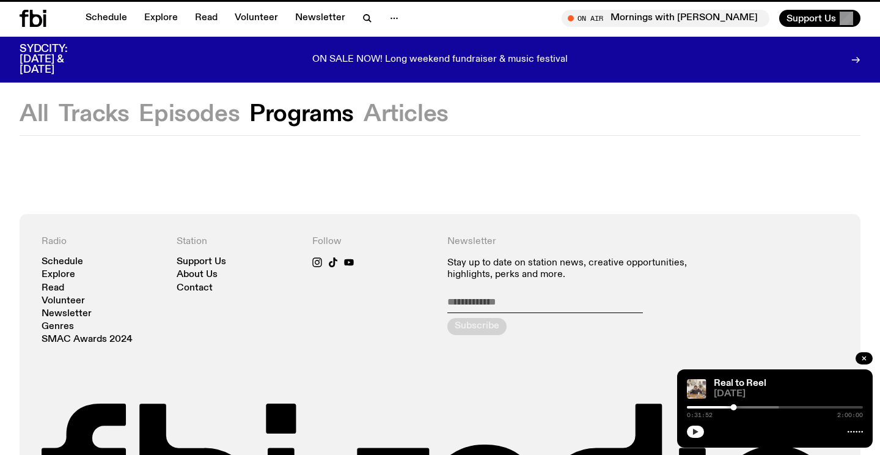
click at [406, 121] on button "Articles" at bounding box center [406, 114] width 85 height 22
